Goal: Task Accomplishment & Management: Use online tool/utility

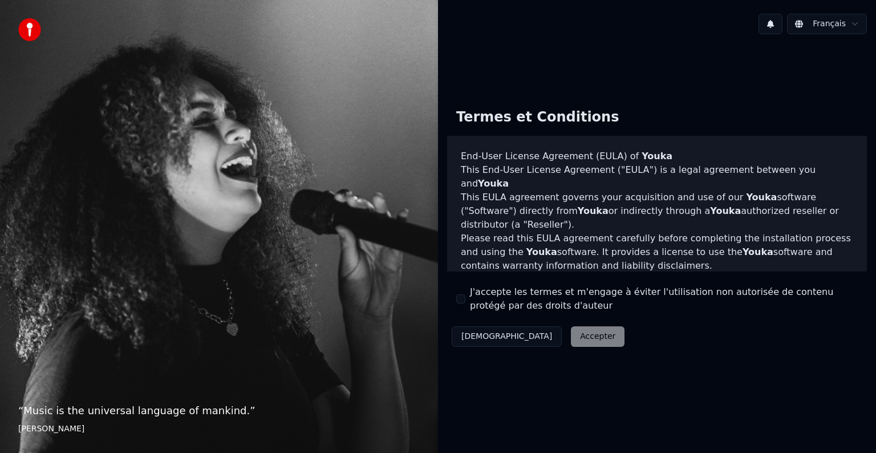
click at [537, 333] on div "Décliner Accepter" at bounding box center [538, 337] width 182 height 30
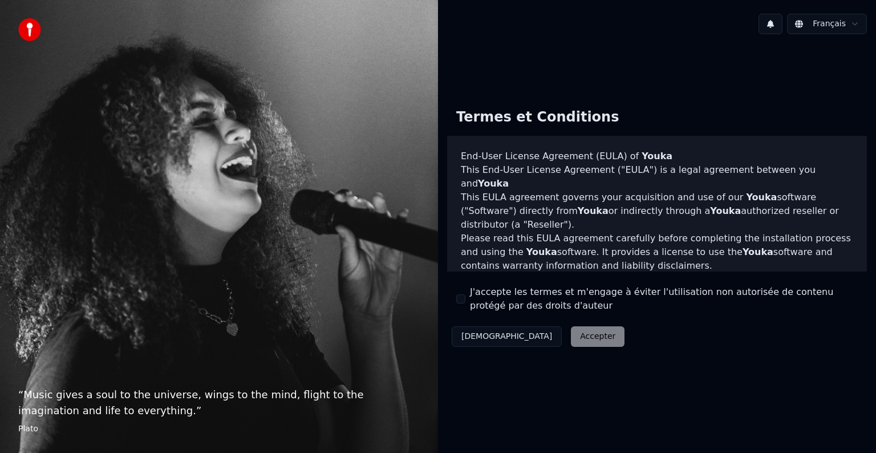
click at [528, 336] on div "Décliner Accepter" at bounding box center [538, 337] width 182 height 30
click at [528, 333] on div "Décliner Accepter" at bounding box center [538, 337] width 182 height 30
click at [529, 339] on div "Décliner Accepter" at bounding box center [538, 337] width 182 height 30
click at [518, 339] on div "Décliner Accepter" at bounding box center [538, 337] width 182 height 30
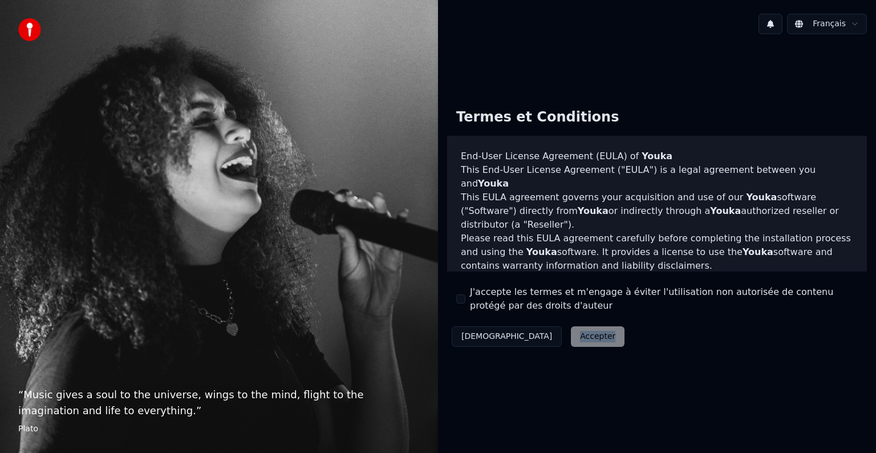
click at [518, 339] on div "Décliner Accepter" at bounding box center [538, 337] width 182 height 30
click at [526, 290] on label "J'accepte les termes et m'engage à éviter l'utilisation non autorisée de conten…" at bounding box center [664, 298] width 388 height 27
click at [466, 294] on button "J'accepte les termes et m'engage à éviter l'utilisation non autorisée de conten…" at bounding box center [460, 298] width 9 height 9
click at [571, 343] on button "Accepter" at bounding box center [598, 336] width 54 height 21
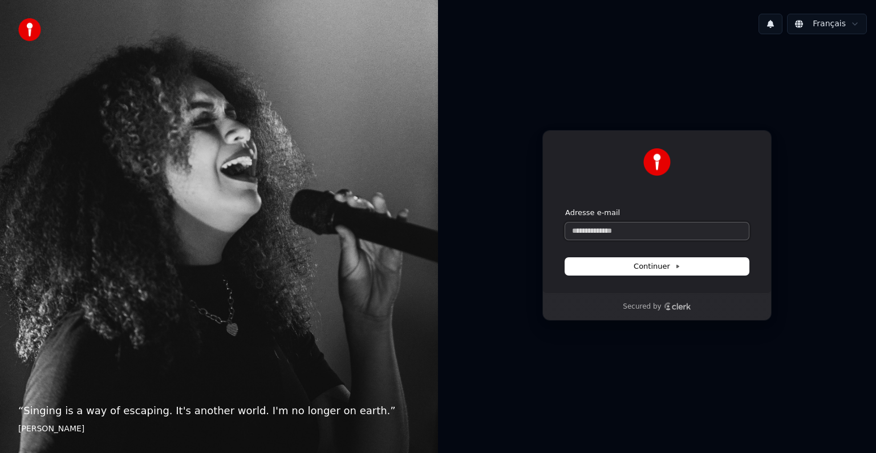
click at [578, 225] on input "Adresse e-mail" at bounding box center [657, 230] width 184 height 17
click at [660, 265] on span "Continuer" at bounding box center [657, 266] width 47 height 10
type input "**********"
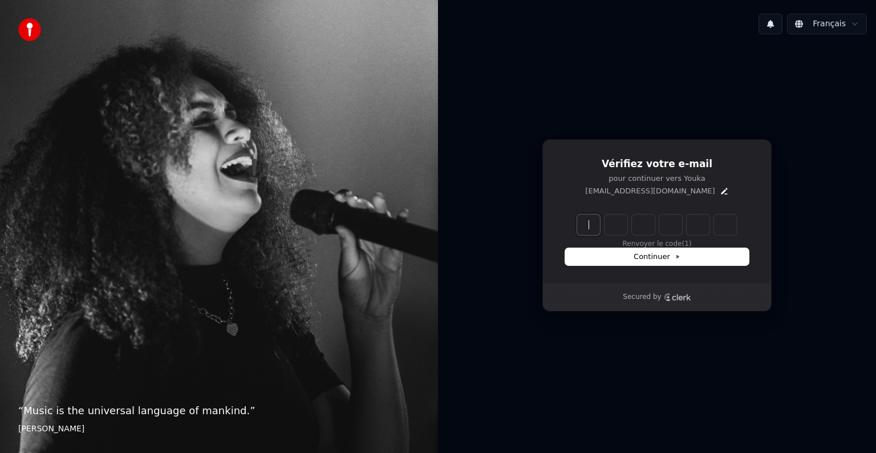
click at [593, 229] on input "Enter verification code" at bounding box center [668, 225] width 183 height 21
type input "******"
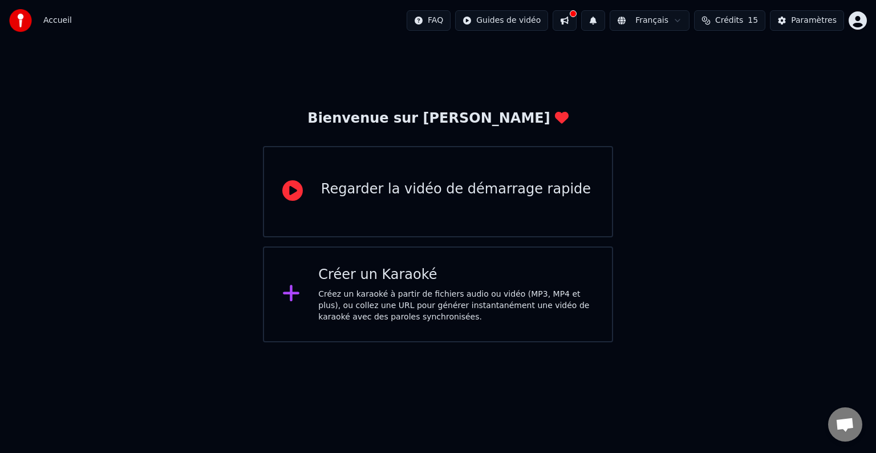
click at [358, 187] on div "Regarder la vidéo de démarrage rapide" at bounding box center [456, 189] width 270 height 18
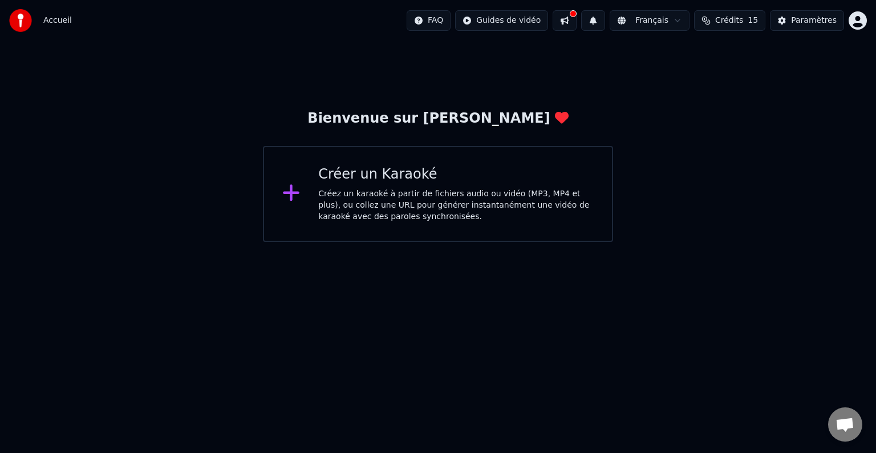
click at [325, 197] on div "Créez un karaoké à partir de fichiers audio ou vidéo (MP3, MP4 et plus), ou col…" at bounding box center [456, 205] width 276 height 34
click at [407, 199] on div "Créez un karaoké à partir de fichiers audio ou vidéo (MP3, MP4 et plus), ou col…" at bounding box center [456, 205] width 276 height 34
